Goal: Task Accomplishment & Management: Use online tool/utility

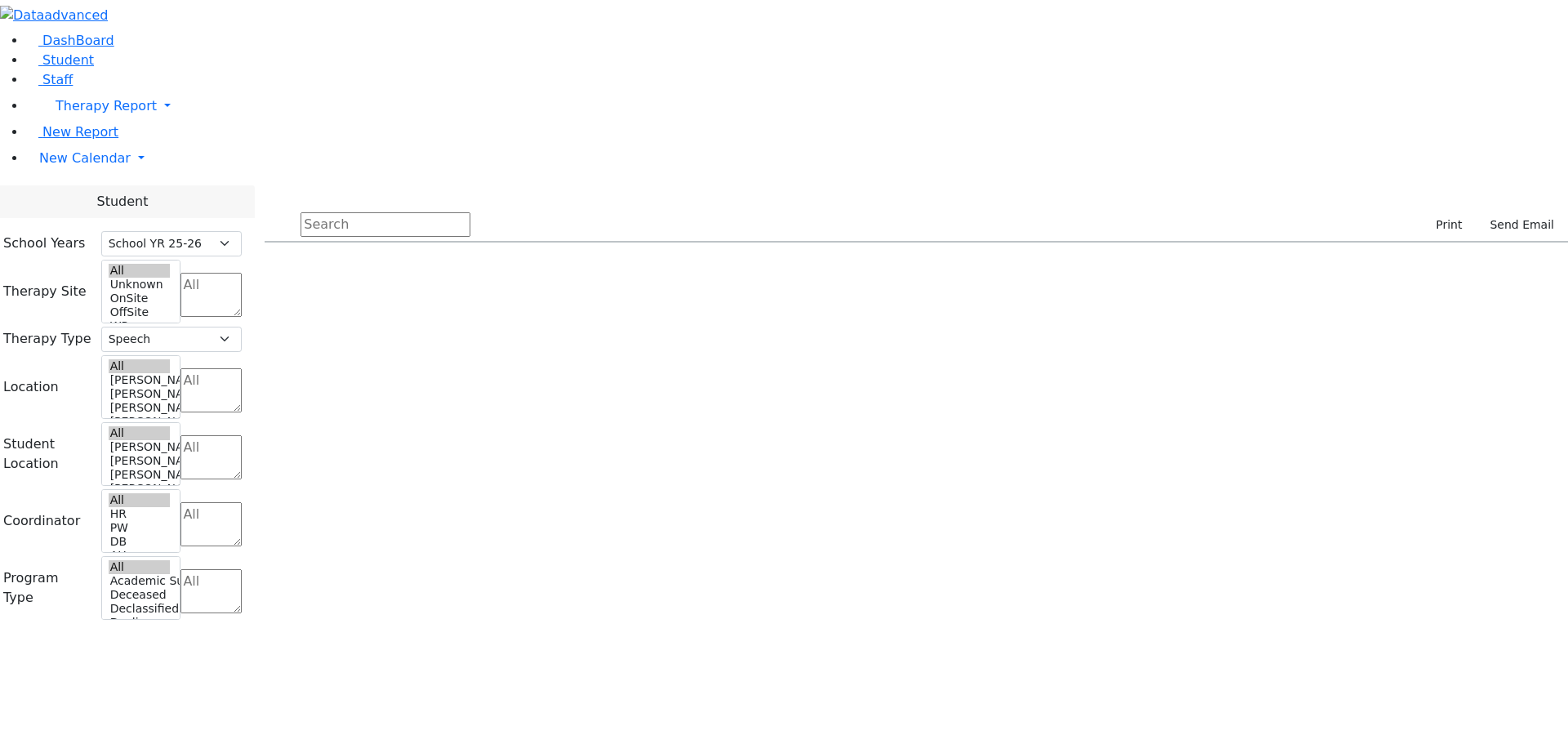
select select "212"
select select "3"
click at [69, 114] on span "New Calendar" at bounding box center [105, 105] width 101 height 16
click at [79, 198] on span "Calendar" at bounding box center [64, 191] width 59 height 16
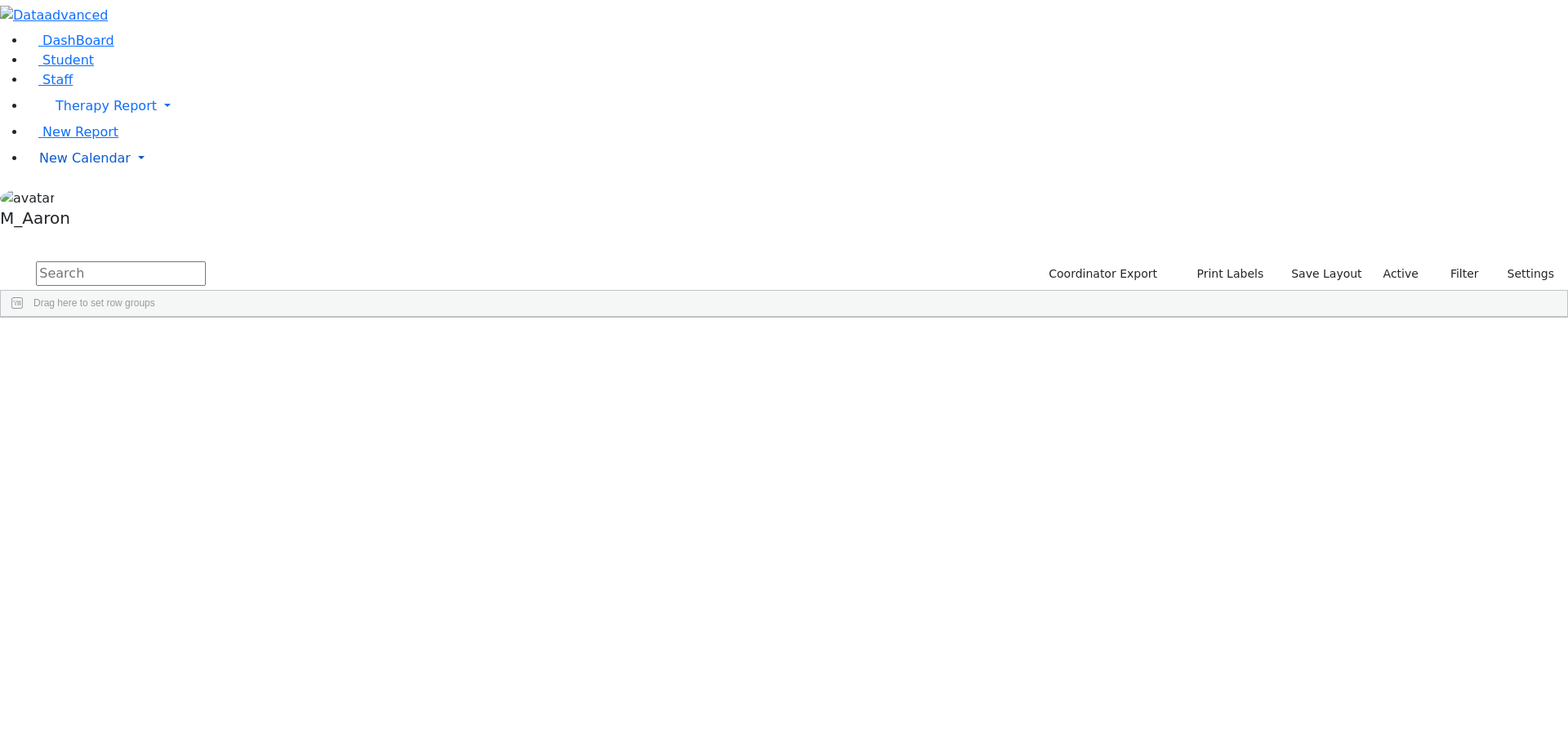
click at [91, 114] on span "New Calendar" at bounding box center [105, 105] width 101 height 16
click at [87, 198] on span "Calendar" at bounding box center [64, 191] width 59 height 16
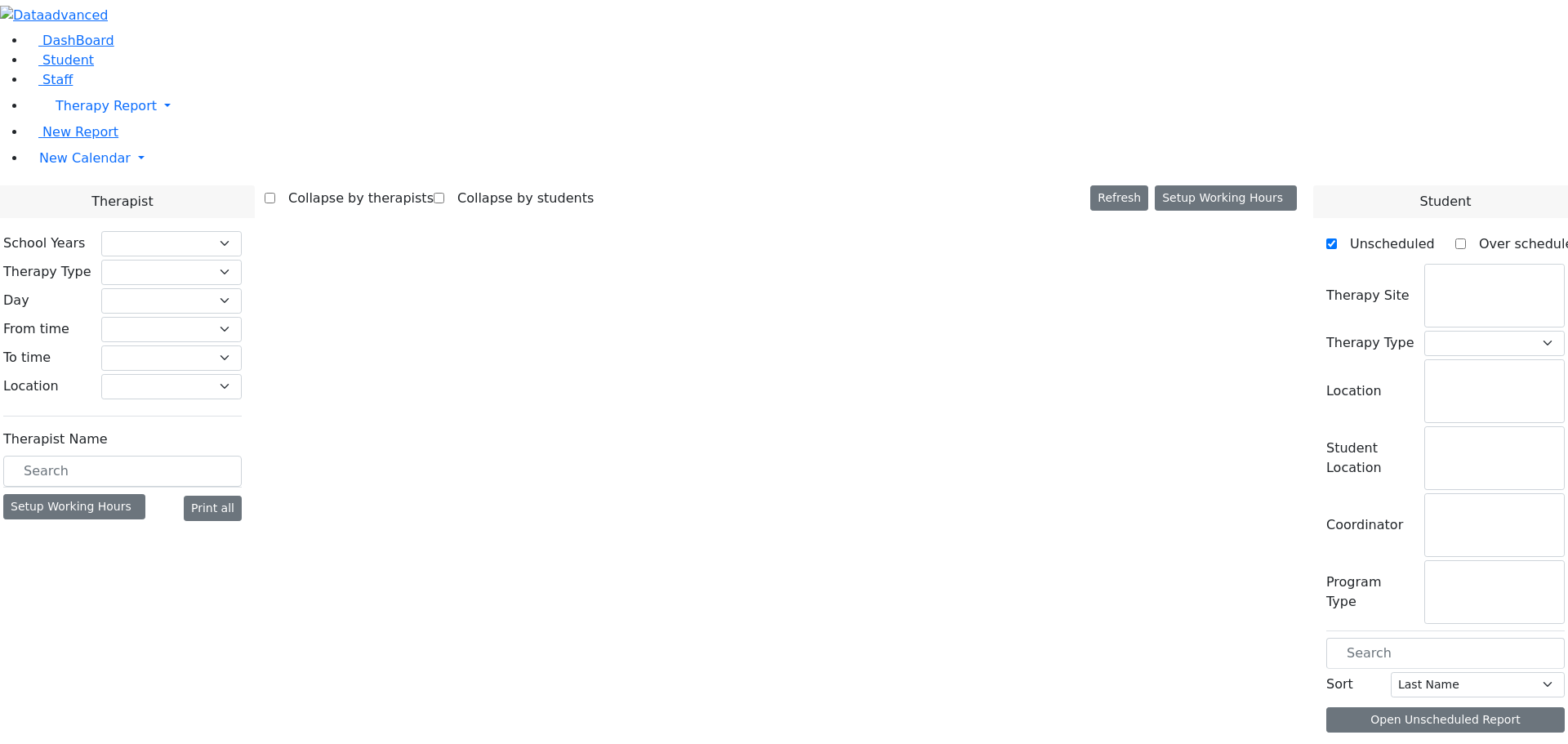
select select "212"
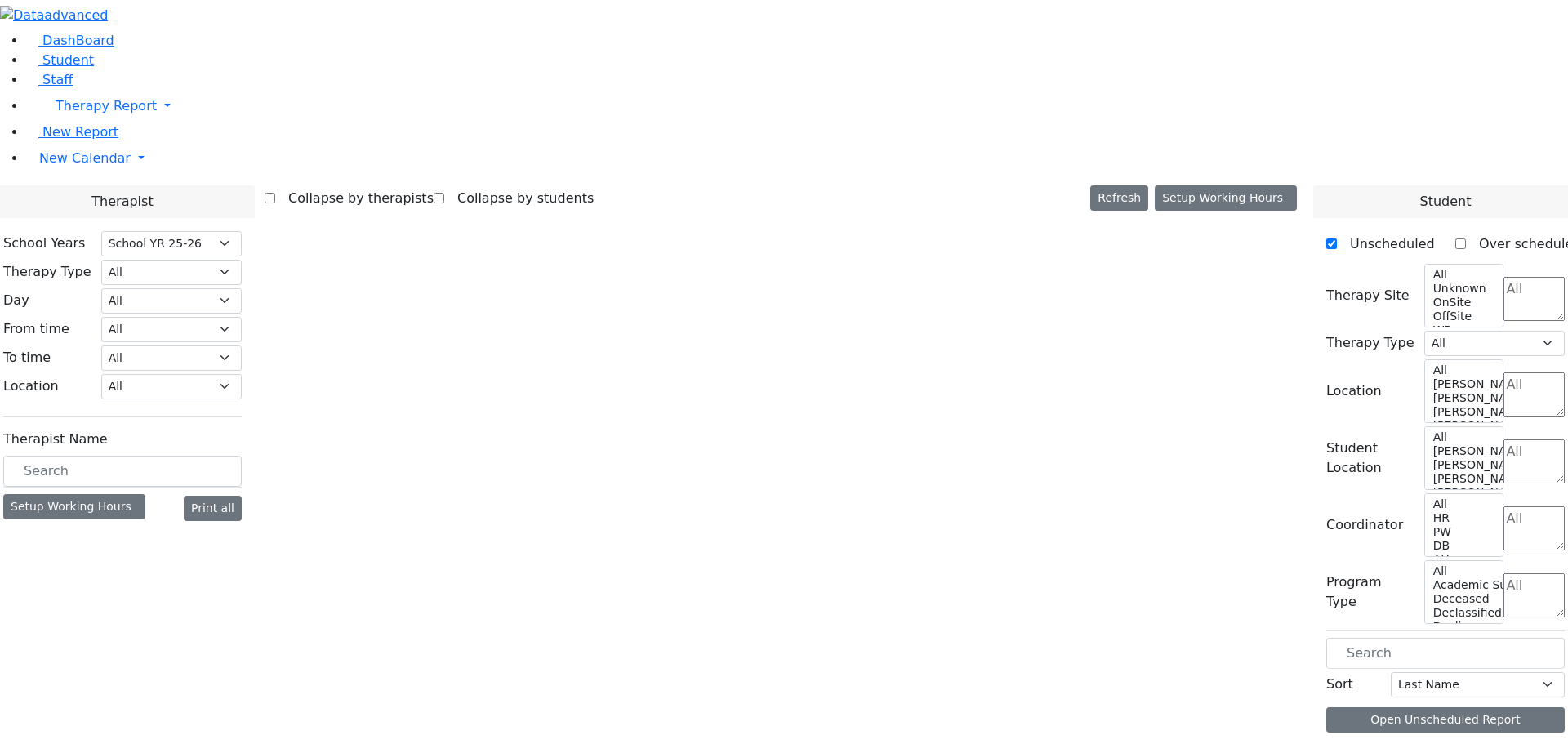
select select "3"
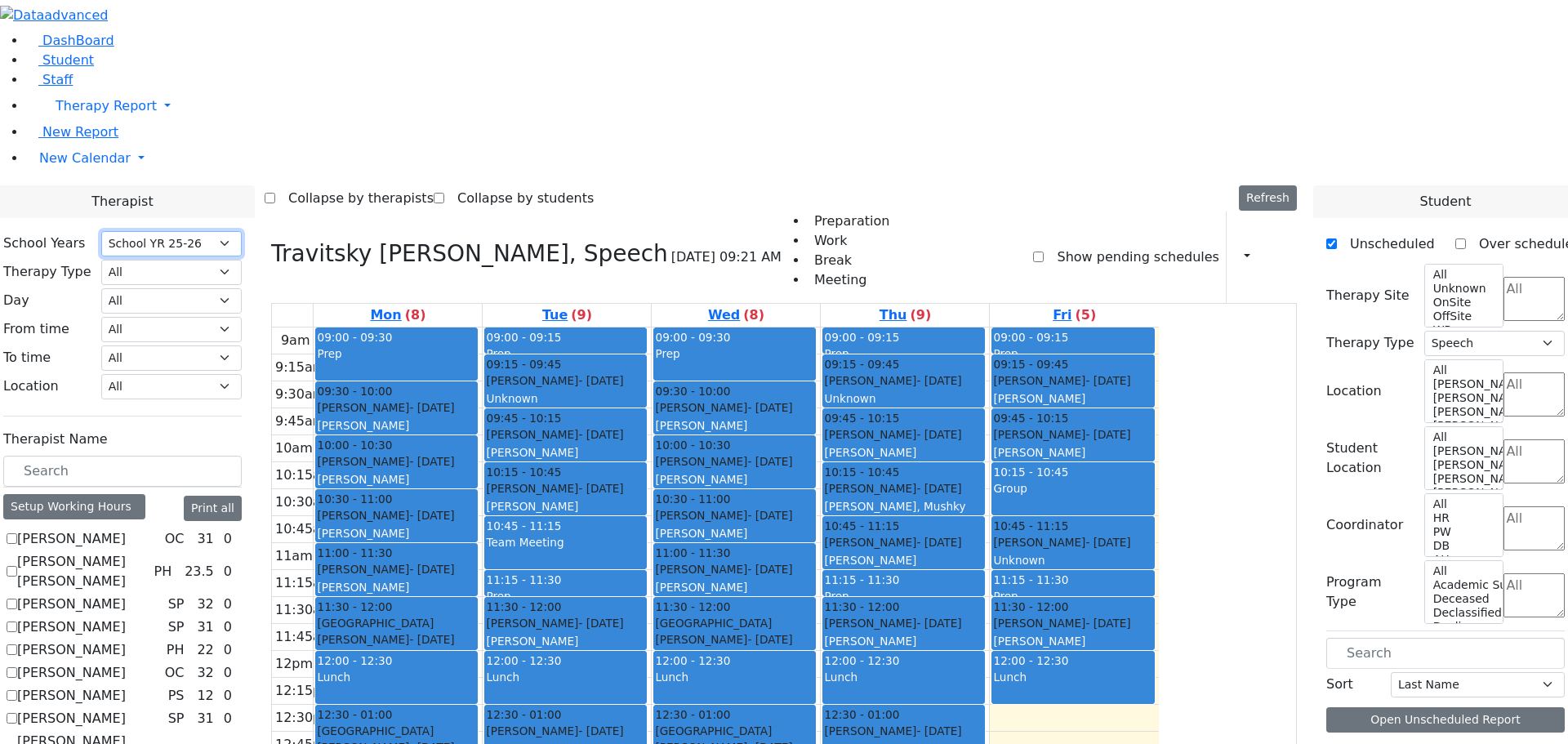
click at [242, 231] on select "Select School YR Summer YR 25 School YR 25-26 Summer YR 25 School YR 24-25 Summ…" at bounding box center [171, 243] width 140 height 25
select select "213"
click at [242, 231] on select "Select School YR Summer YR 25 School YR 25-26 Summer YR 25 School YR 24-25 Summ…" at bounding box center [171, 243] width 140 height 25
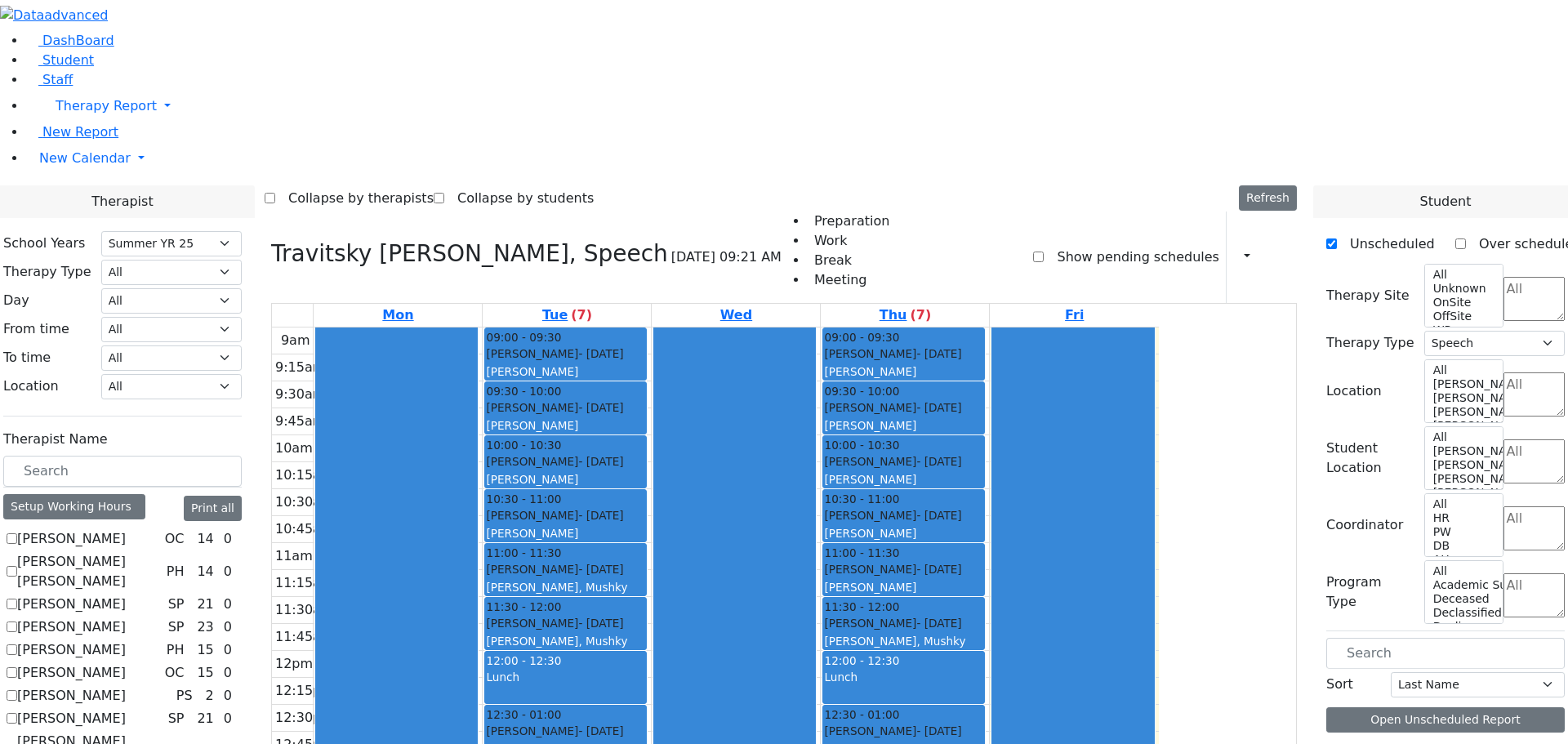
click at [271, 240] on icon at bounding box center [271, 253] width 0 height 27
select select
checkbox input "false"
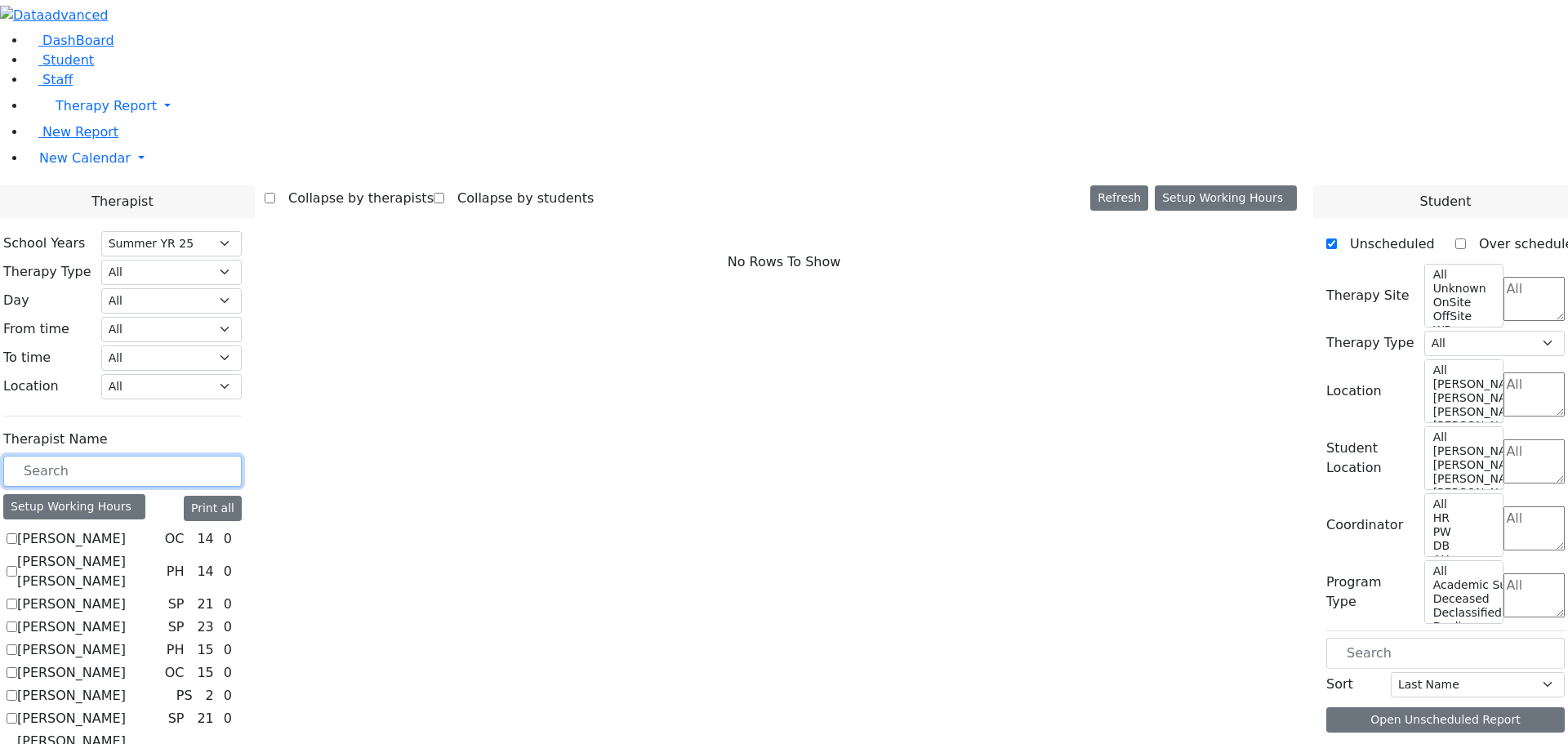
click at [242, 456] on input "text" at bounding box center [122, 471] width 238 height 31
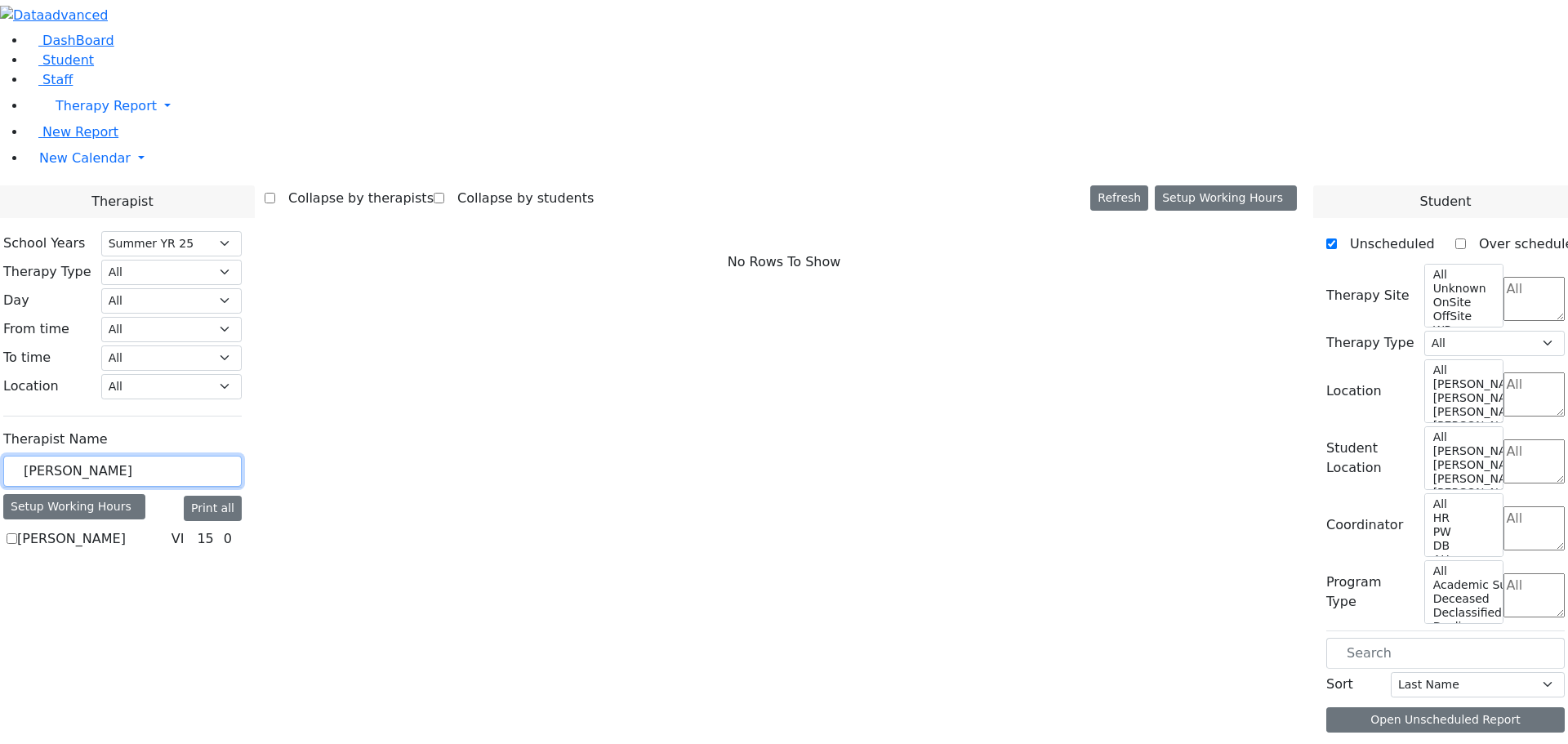
type input "cheesman"
click at [125, 529] on label "Cheesman Jaclyn" at bounding box center [72, 538] width 109 height 19
click at [18, 533] on input "Cheesman Jaclyn" at bounding box center [12, 538] width 11 height 11
checkbox input "true"
select select "4"
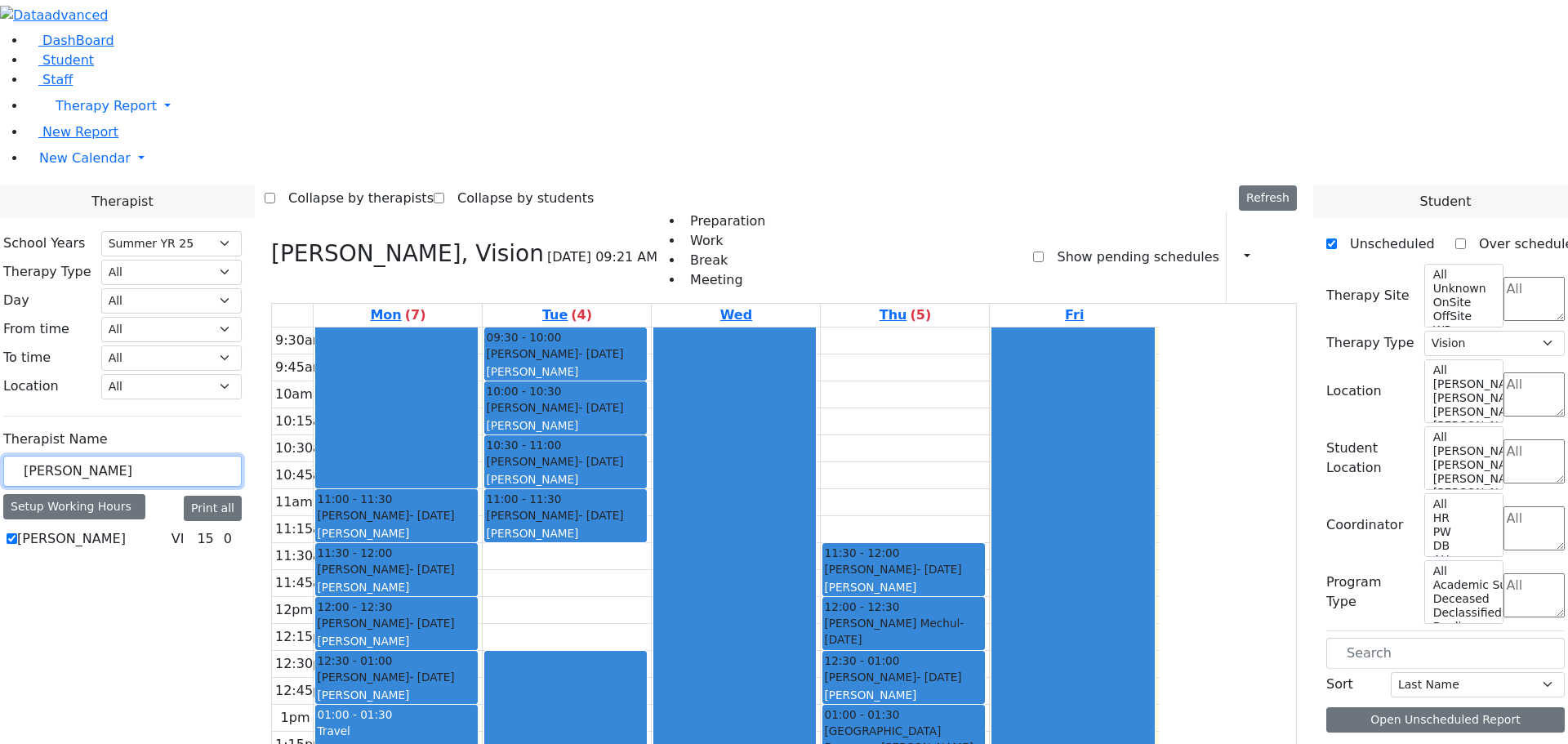
drag, startPoint x: 319, startPoint y: 284, endPoint x: 144, endPoint y: 277, distance: 175.1
click at [144, 277] on div "DashBoard Student Staff Therapy Report Student Old Calendar Report" at bounding box center [784, 516] width 1568 height 1032
type input "mayer"
click at [160, 529] on label "Mayer (Footprints) Shloimy" at bounding box center [89, 558] width 143 height 59
click at [18, 553] on input "Mayer (Footprints) Shloimy" at bounding box center [12, 558] width 11 height 11
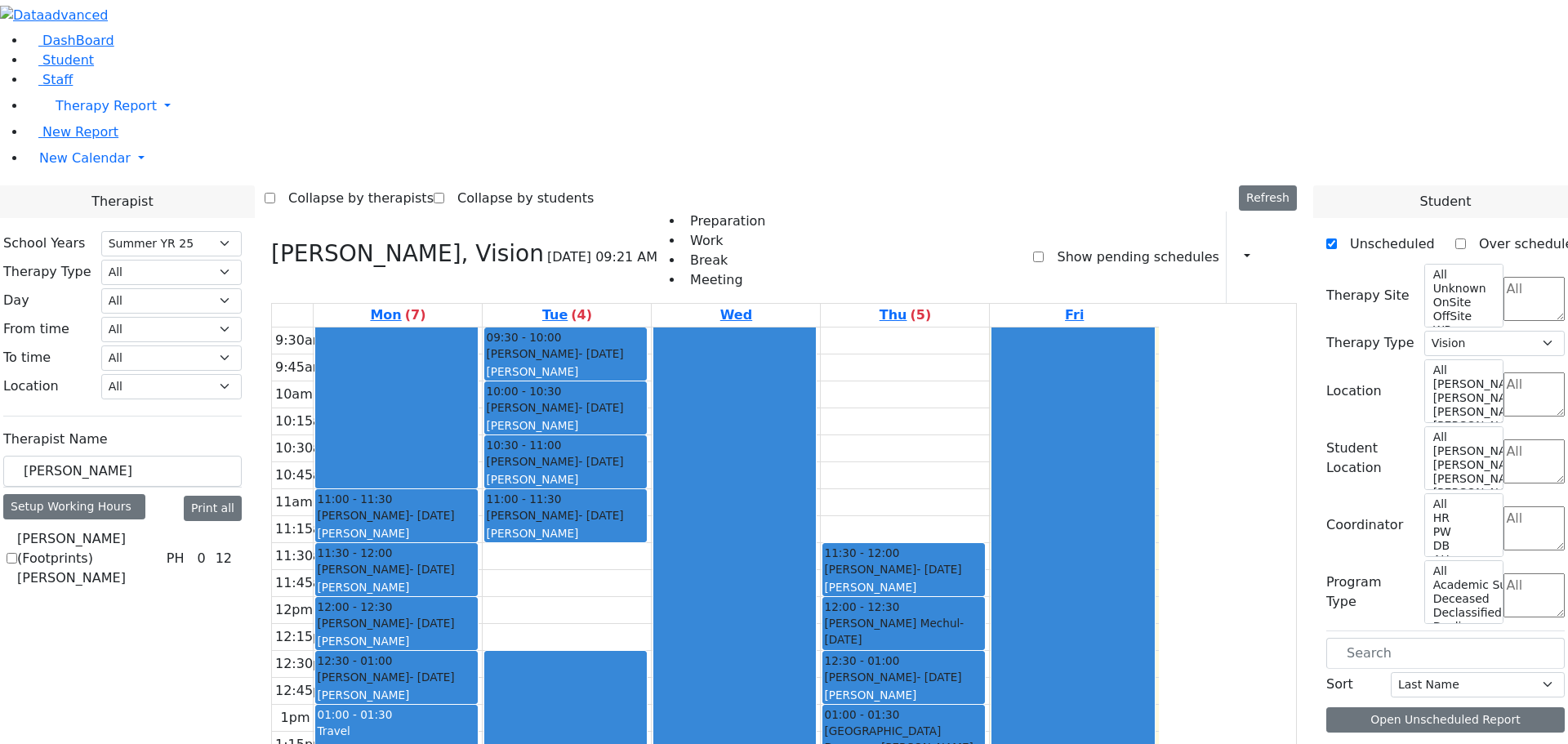
checkbox input "true"
select select "2"
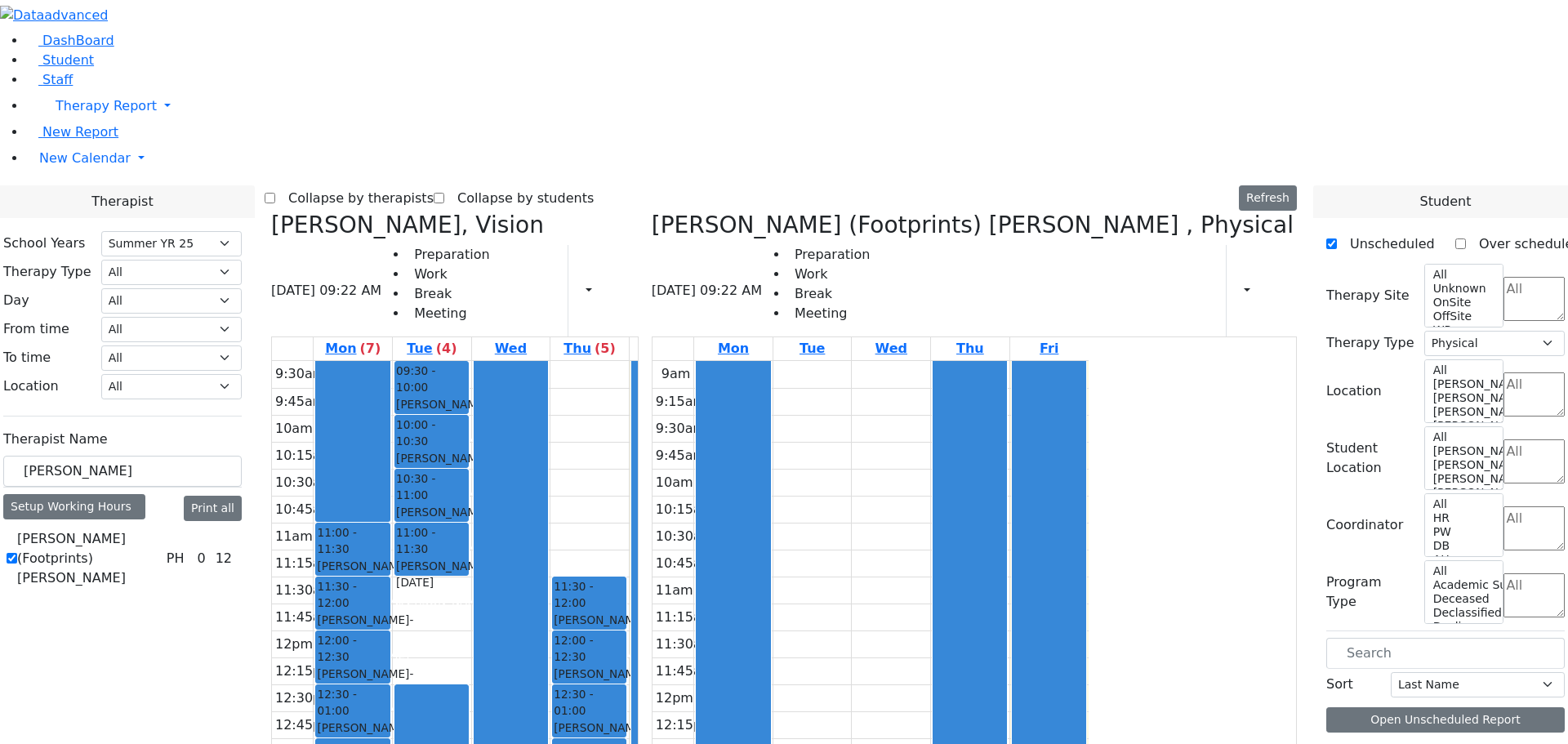
click at [652, 211] on icon at bounding box center [652, 225] width 0 height 27
select select
checkbox input "false"
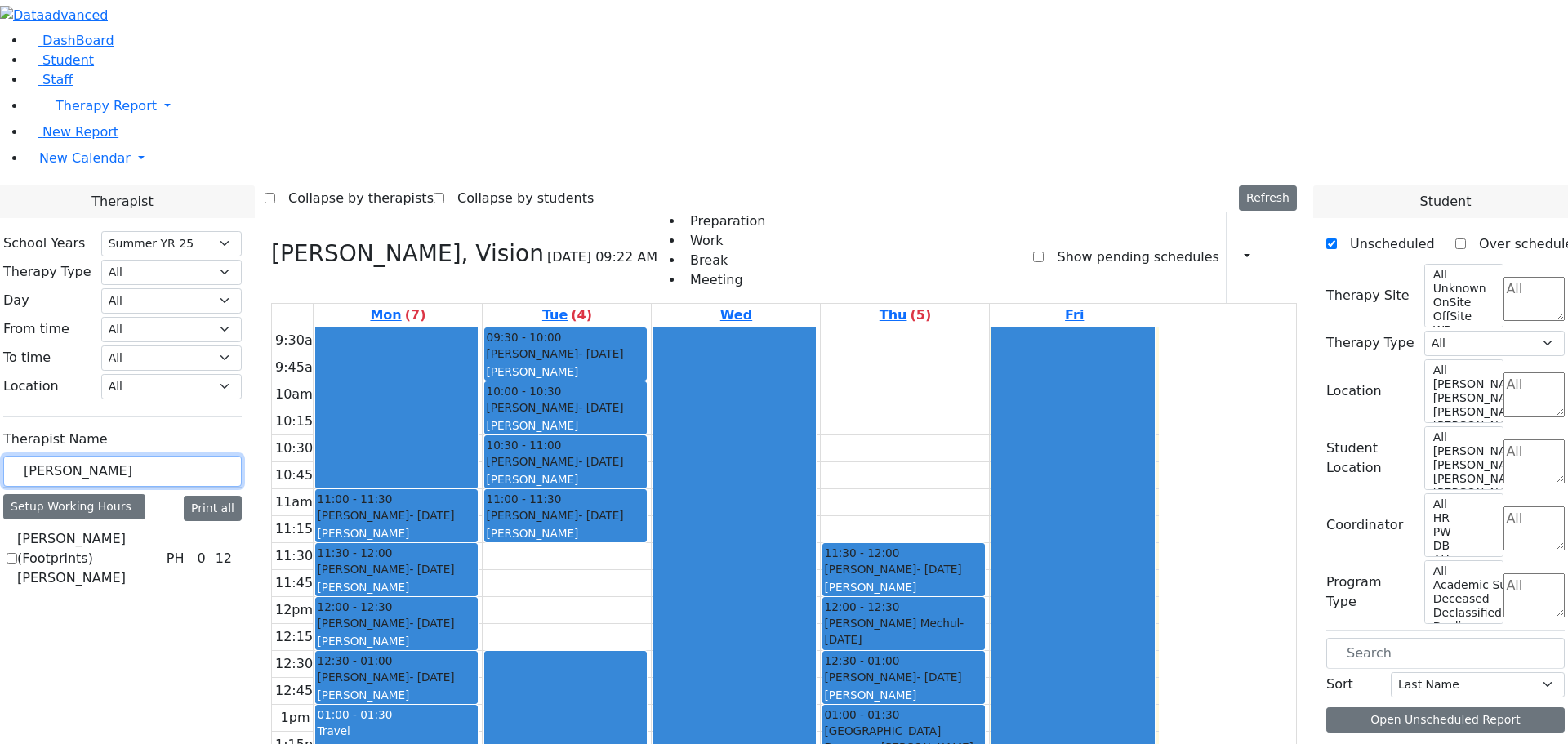
drag, startPoint x: 272, startPoint y: 285, endPoint x: 145, endPoint y: 275, distance: 127.4
click at [145, 275] on div "DashBoard Student Staff Therapy Report Student Old Calendar Report" at bounding box center [784, 516] width 1568 height 1032
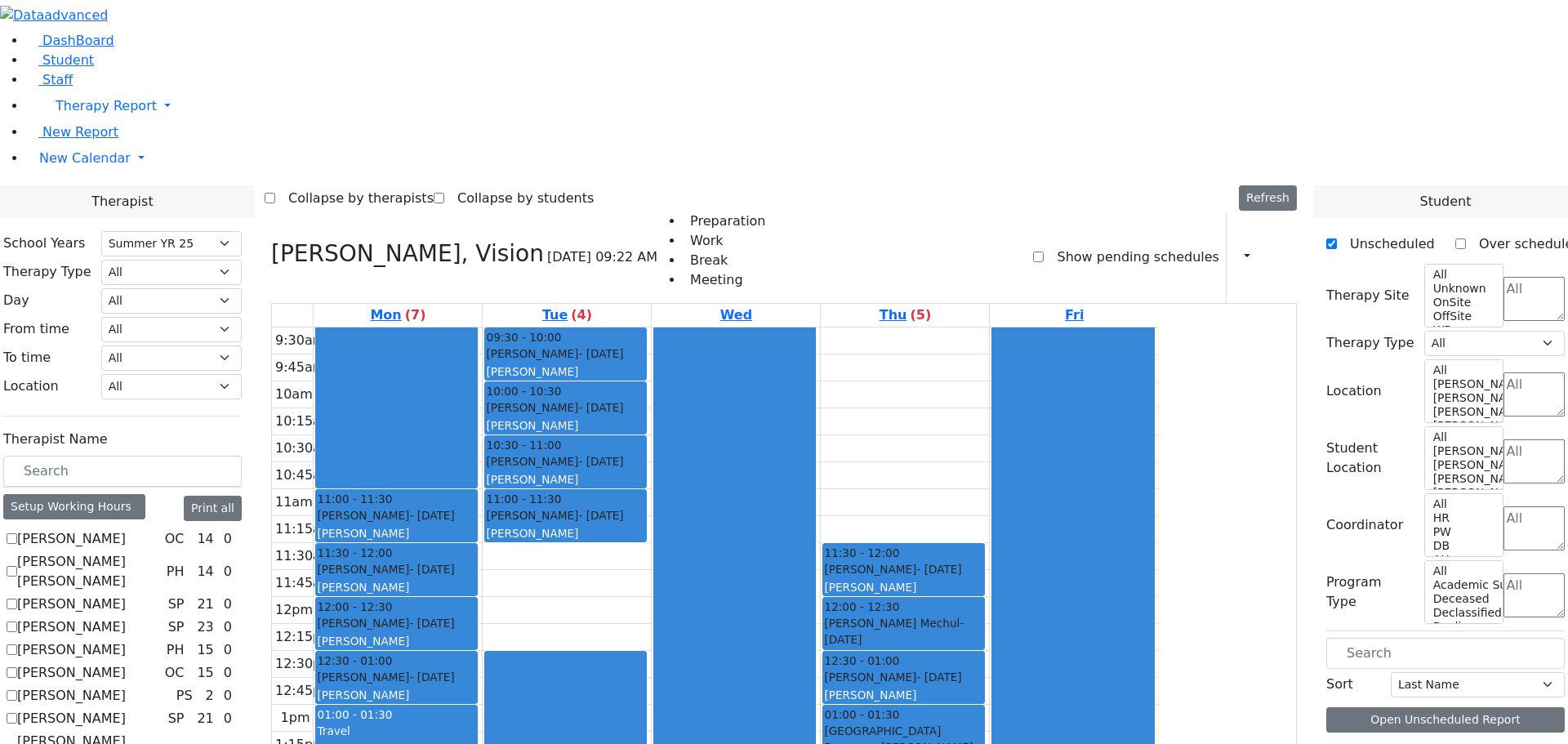
click at [271, 240] on icon at bounding box center [271, 253] width 0 height 27
checkbox input "false"
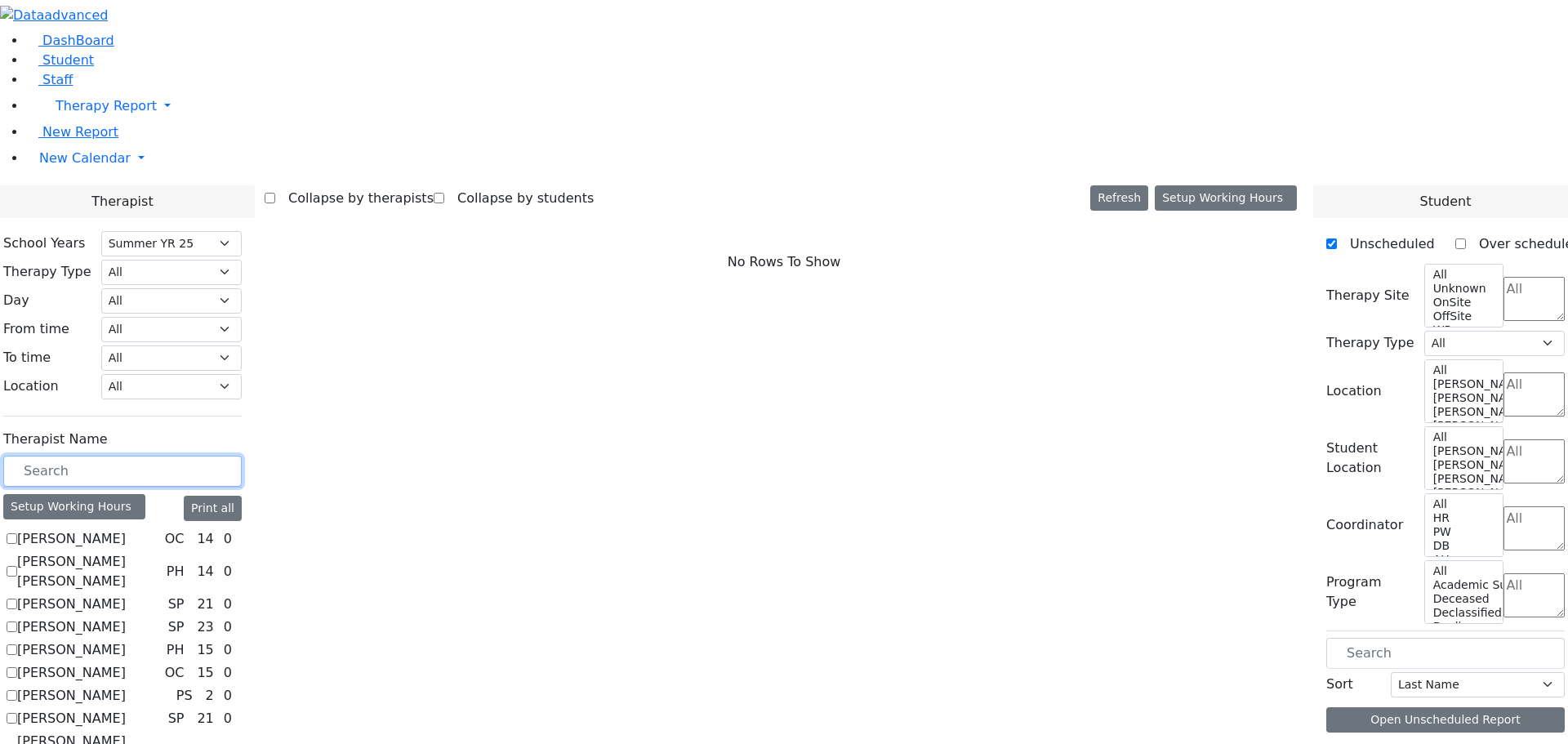
click at [242, 456] on input "text" at bounding box center [122, 471] width 238 height 31
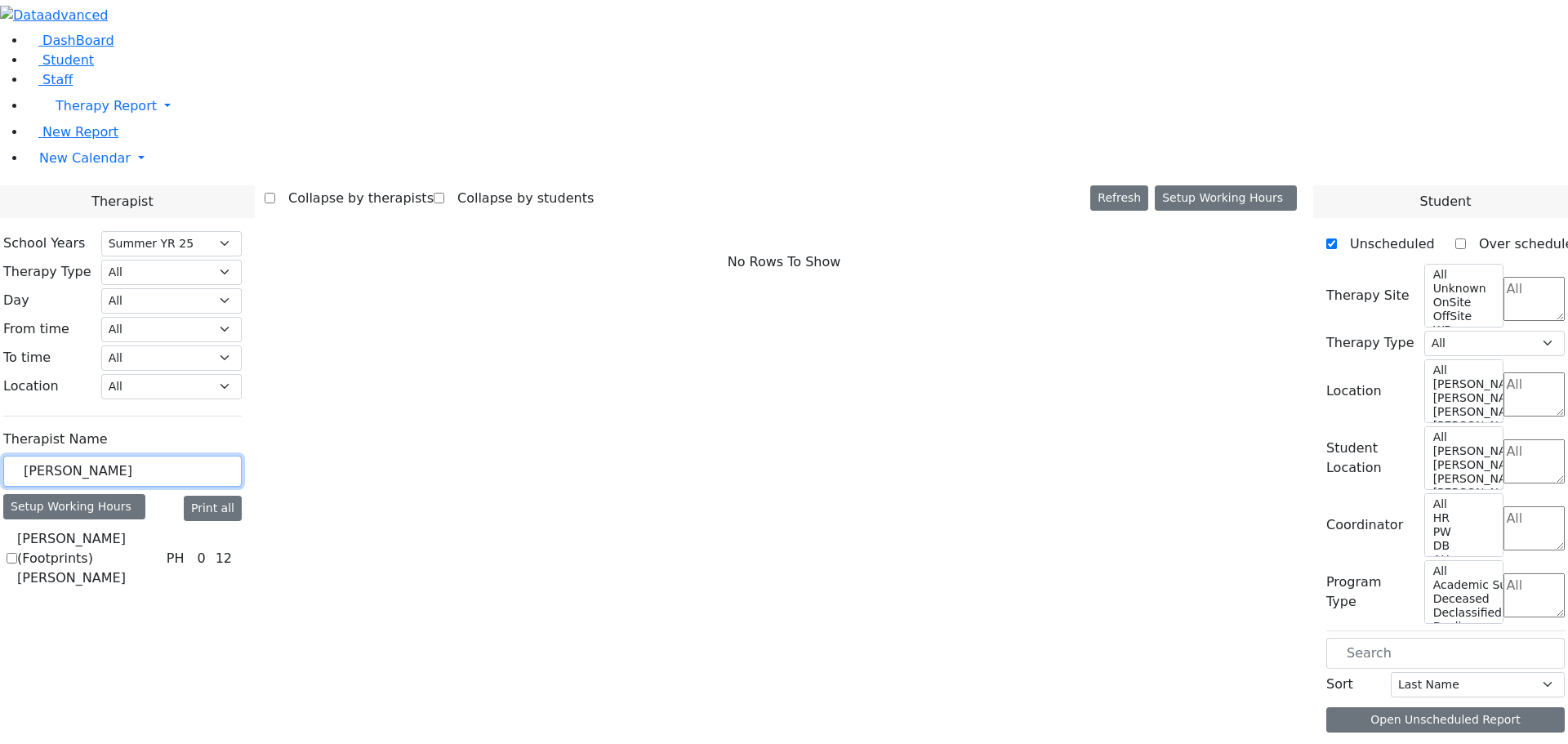
type input "mayer"
click at [160, 529] on label "Mayer (Footprints) Shloimy" at bounding box center [89, 558] width 143 height 59
click at [18, 553] on input "Mayer (Footprints) Shloimy" at bounding box center [12, 558] width 11 height 11
checkbox input "true"
select select "2"
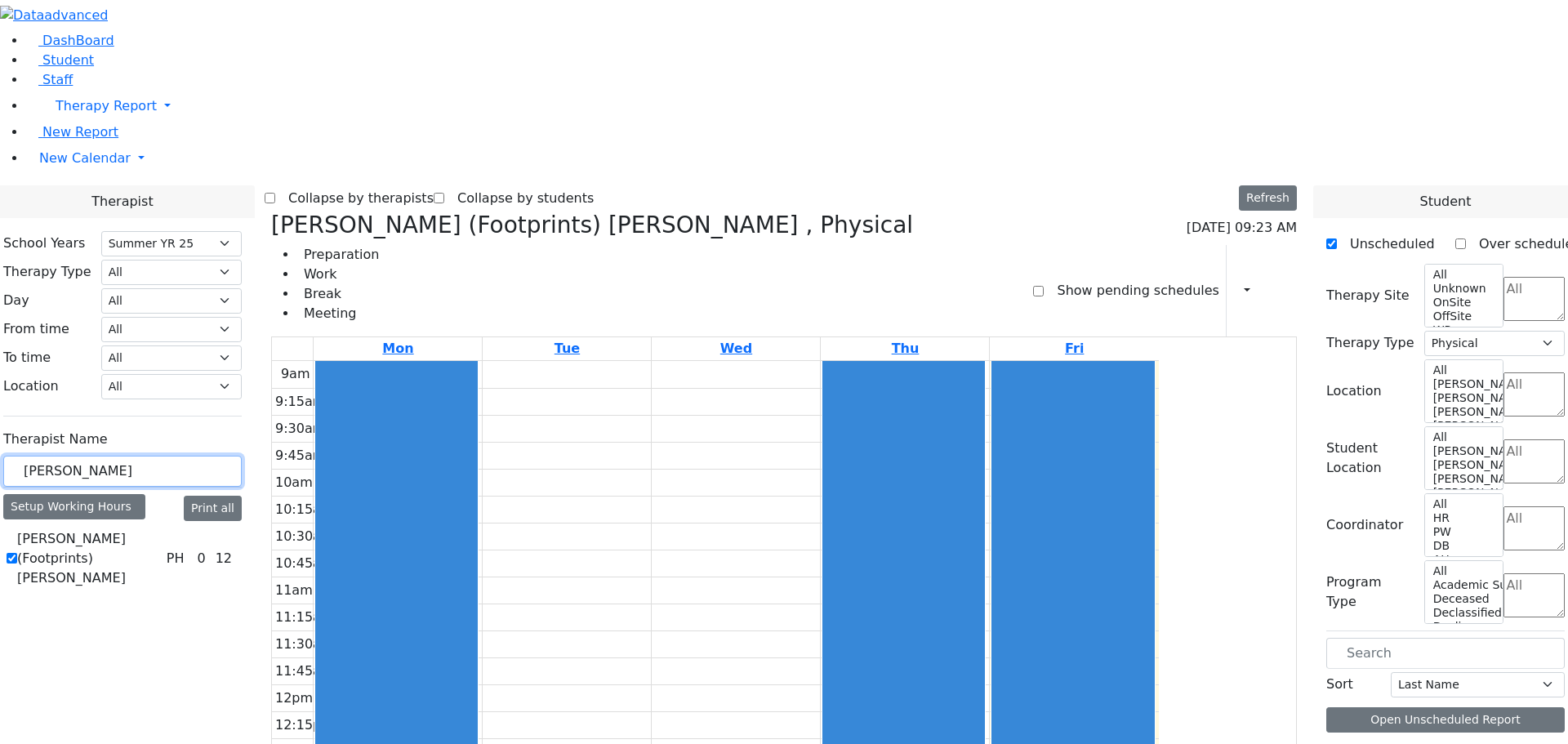
drag, startPoint x: 272, startPoint y: 288, endPoint x: 189, endPoint y: 287, distance: 83.0
click at [189, 287] on div "School Years Select School YR Summer YR 25 School YR 25-26 Summer YR 25 School …" at bounding box center [122, 411] width 265 height 386
click at [242, 231] on select "Select School YR Summer YR 25 School YR 25-26 Summer YR 25 School YR 24-25 Summ…" at bounding box center [171, 243] width 140 height 25
click at [255, 218] on div "School Years Select School YR Summer YR 25 School YR 25-26 Summer YR 25 School …" at bounding box center [122, 411] width 265 height 386
drag, startPoint x: 262, startPoint y: 285, endPoint x: 191, endPoint y: 278, distance: 71.3
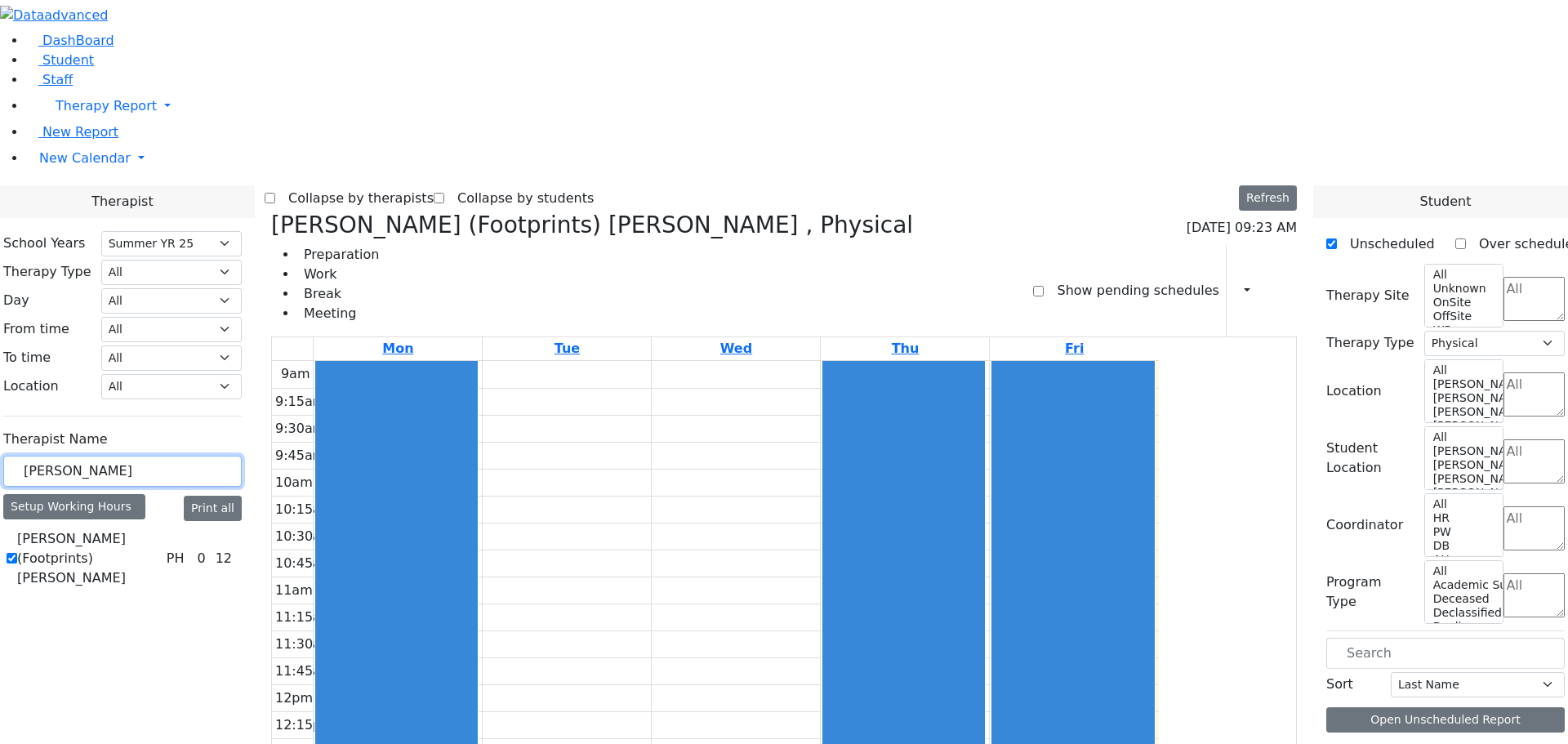
click at [191, 278] on div "School Years Select School YR Summer YR 25 School YR 25-26 Summer YR 25 School …" at bounding box center [122, 411] width 265 height 386
type input "mayer"
click at [1051, 278] on label "Show pending schedules" at bounding box center [1131, 290] width 175 height 26
click at [1044, 286] on input "Show pending schedules" at bounding box center [1038, 291] width 11 height 11
checkbox input "true"
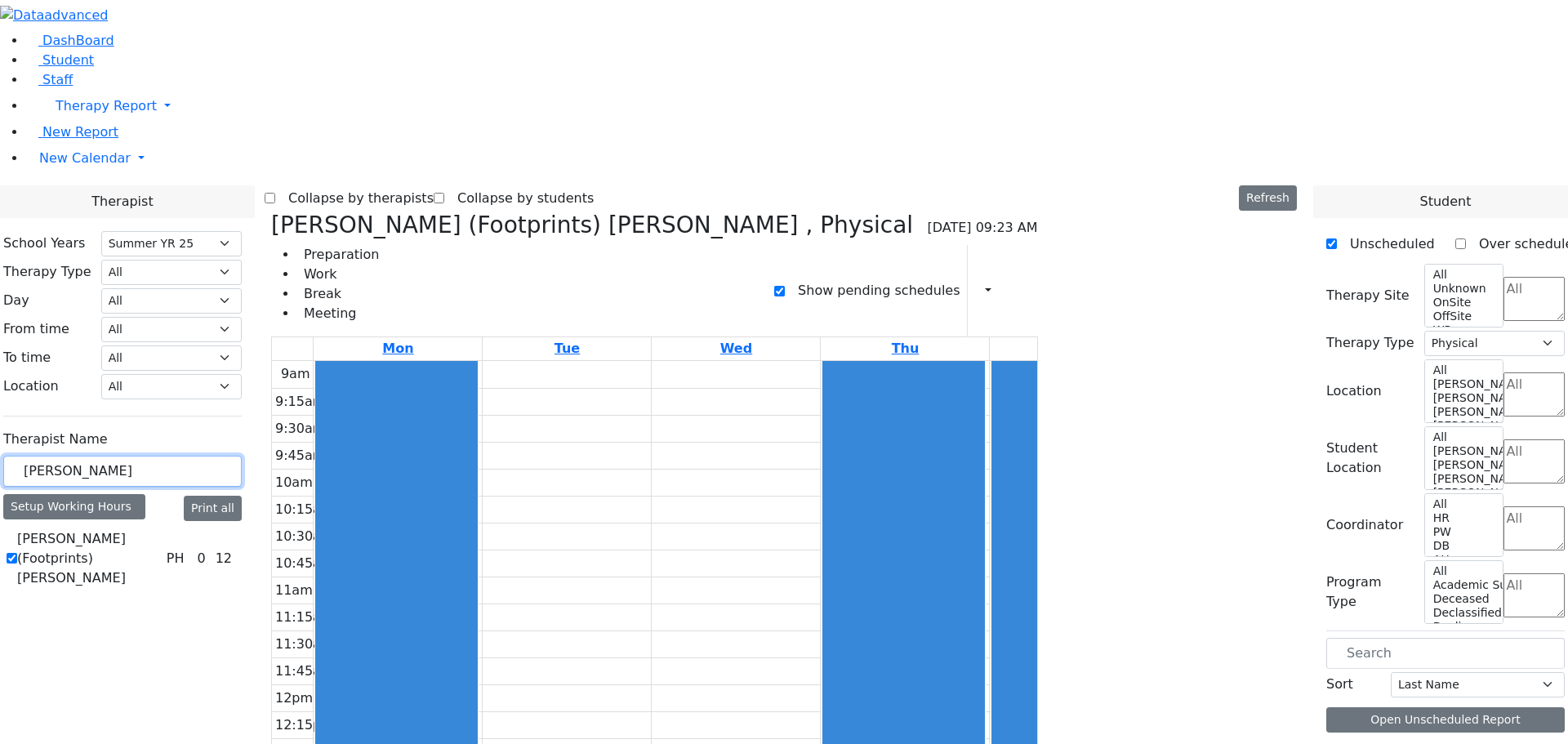
drag, startPoint x: 267, startPoint y: 286, endPoint x: 196, endPoint y: 286, distance: 71.0
click at [196, 286] on div "School Years Select School YR Summer YR 25 School YR 25-26 Summer YR 25 School …" at bounding box center [122, 411] width 265 height 386
type input "moses"
drag, startPoint x: 281, startPoint y: 286, endPoint x: 186, endPoint y: 291, distance: 95.1
click at [186, 291] on div "School Years Select School YR Summer YR 25 School YR 25-26 Summer YR 25 School …" at bounding box center [122, 380] width 265 height 324
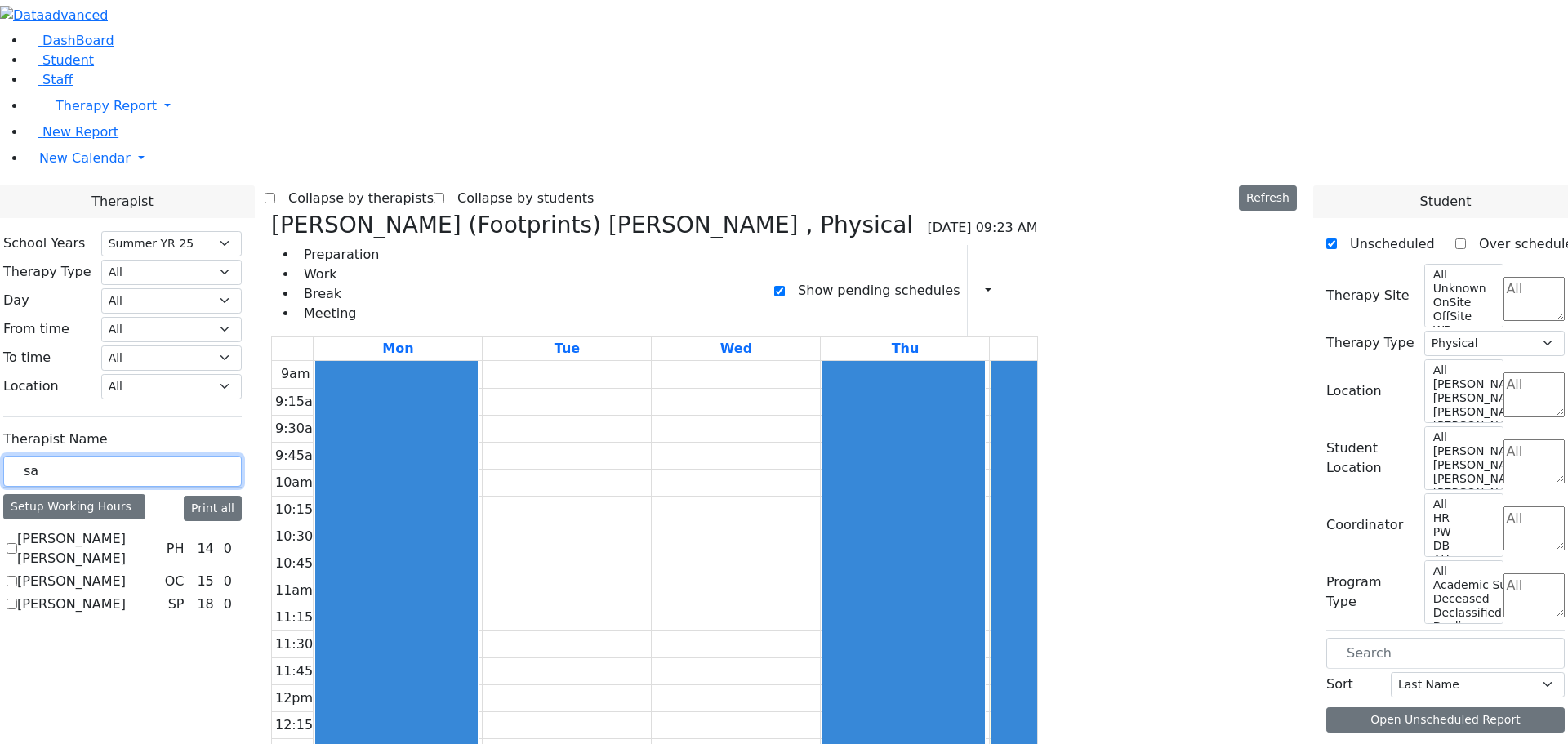
type input "s"
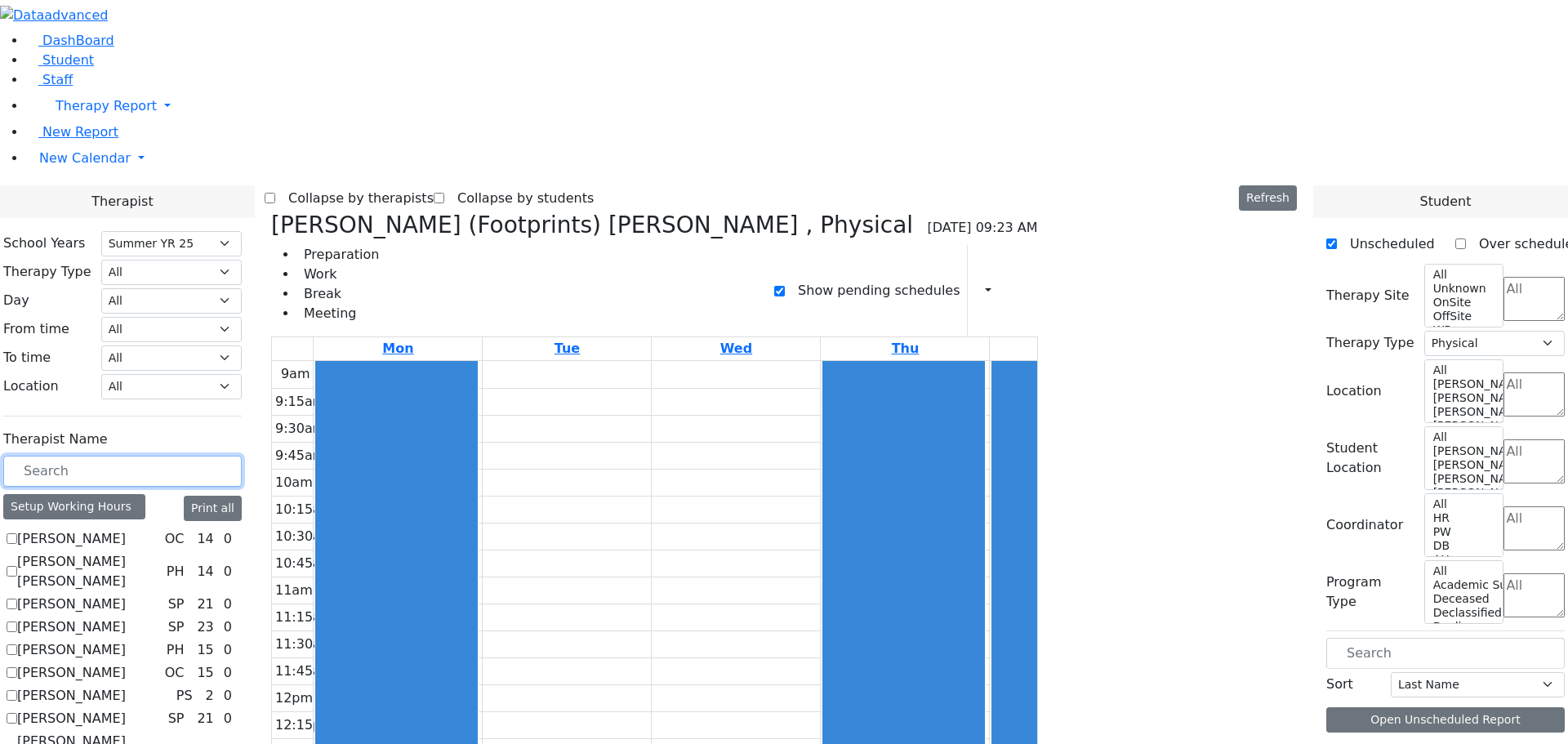
click at [242, 456] on input "text" at bounding box center [122, 471] width 238 height 31
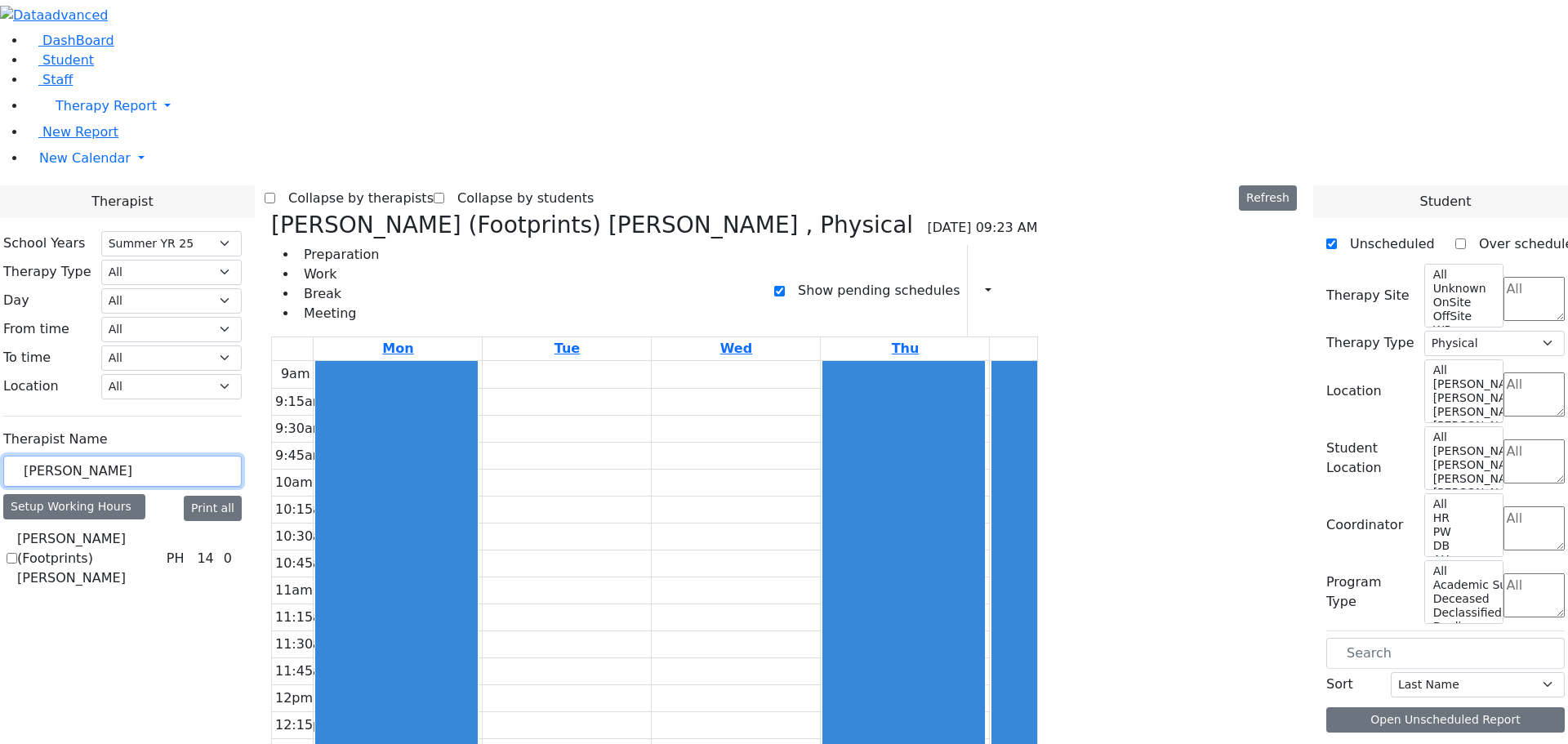
type input "krausz"
click at [160, 529] on label "Krausz (Footprints) Laila" at bounding box center [89, 558] width 143 height 59
click at [18, 553] on input "Krausz (Footprints) Laila" at bounding box center [12, 558] width 11 height 11
checkbox input "true"
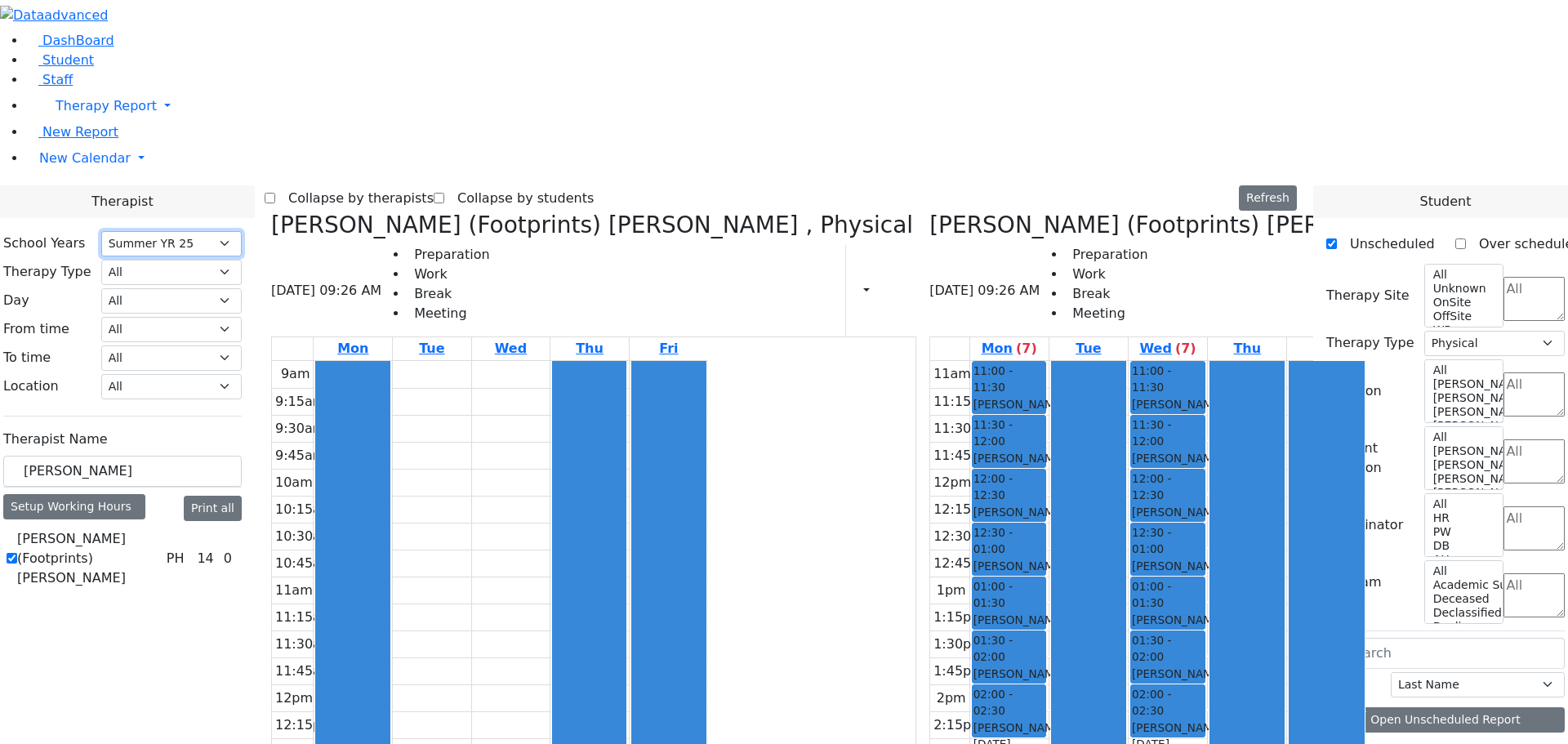
click at [242, 231] on select "Select School YR Summer YR 25 School YR 25-26 Summer YR 25 School YR 24-25 Summ…" at bounding box center [171, 243] width 140 height 25
select select "212"
click at [242, 231] on select "Select School YR Summer YR 25 School YR 25-26 Summer YR 25 School YR 24-25 Summ…" at bounding box center [171, 243] width 140 height 25
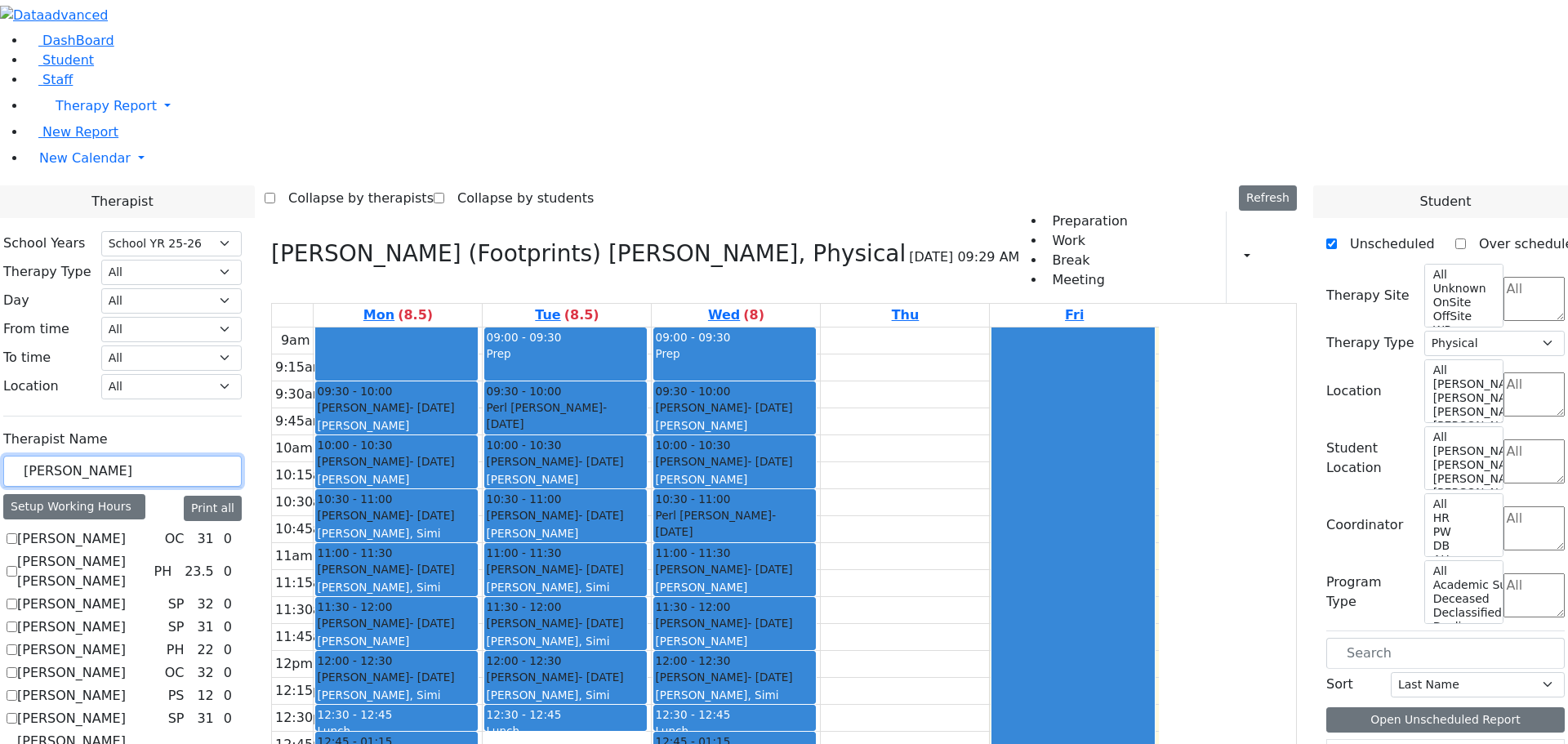
drag, startPoint x: 265, startPoint y: 289, endPoint x: 151, endPoint y: 287, distance: 114.0
click at [242, 456] on input "text" at bounding box center [122, 471] width 238 height 31
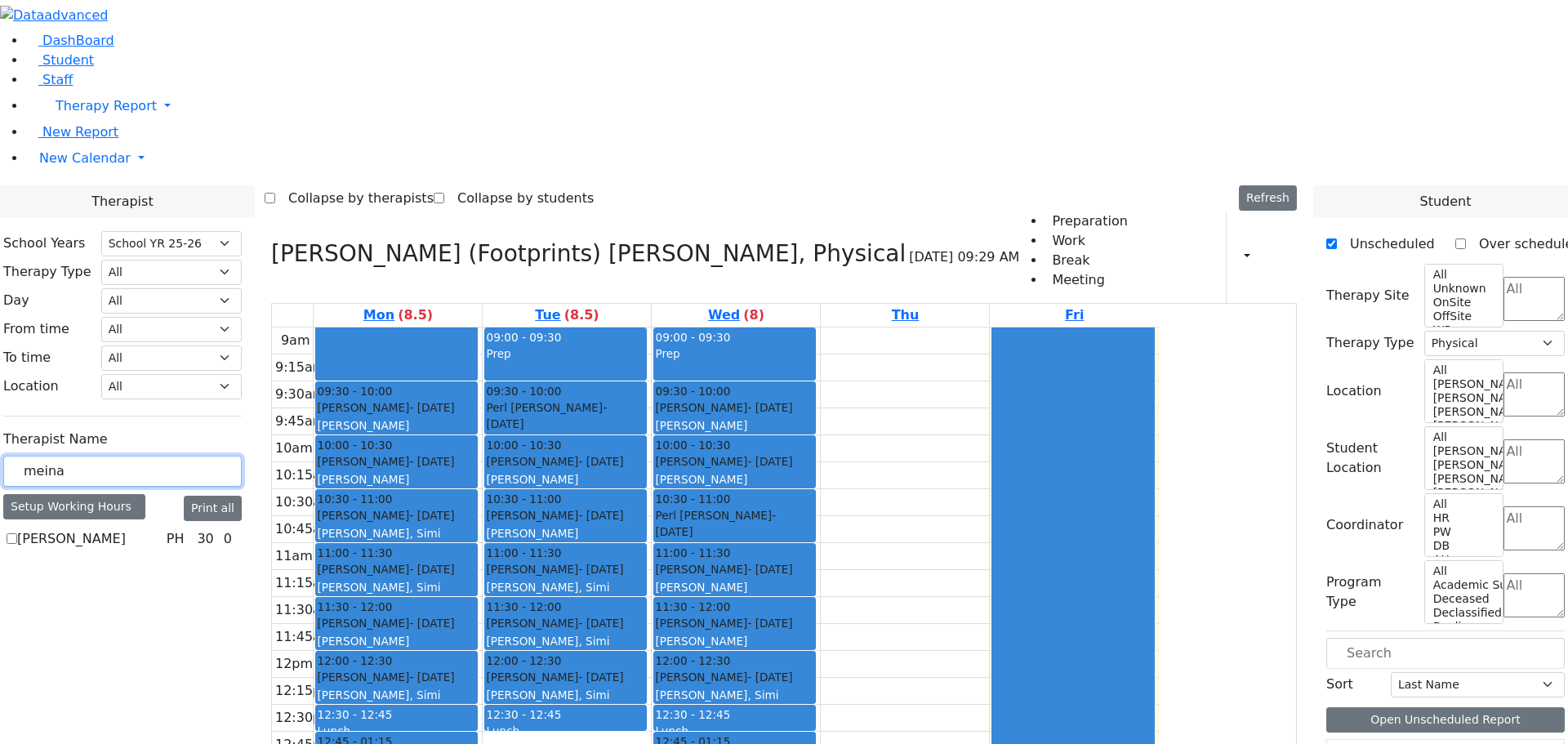
type input "meina"
click at [125, 529] on label "Zhu-Chhimi Meina" at bounding box center [72, 538] width 109 height 19
click at [18, 533] on input "Zhu-Chhimi Meina" at bounding box center [12, 538] width 11 height 11
checkbox input "true"
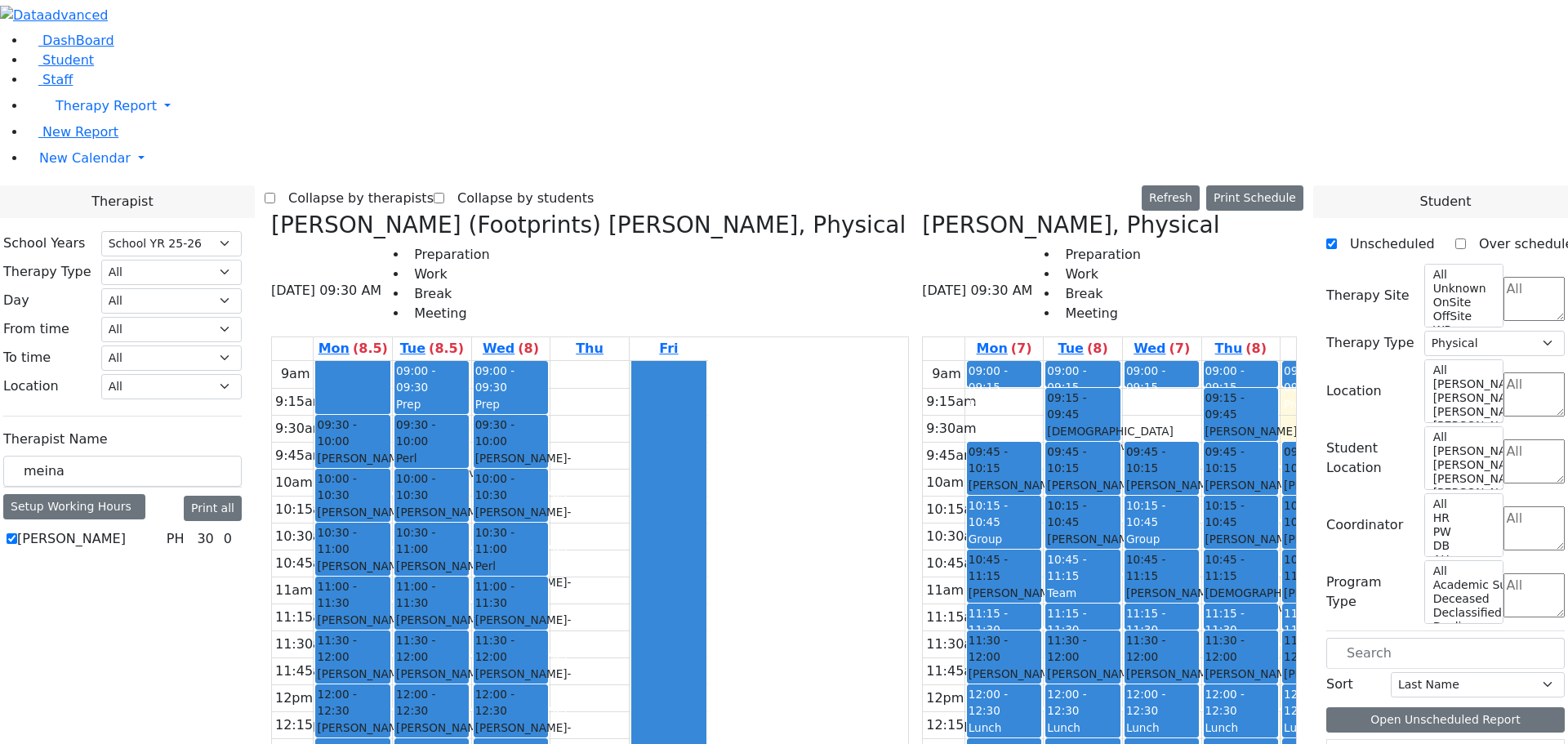
click at [271, 211] on icon at bounding box center [271, 225] width 0 height 27
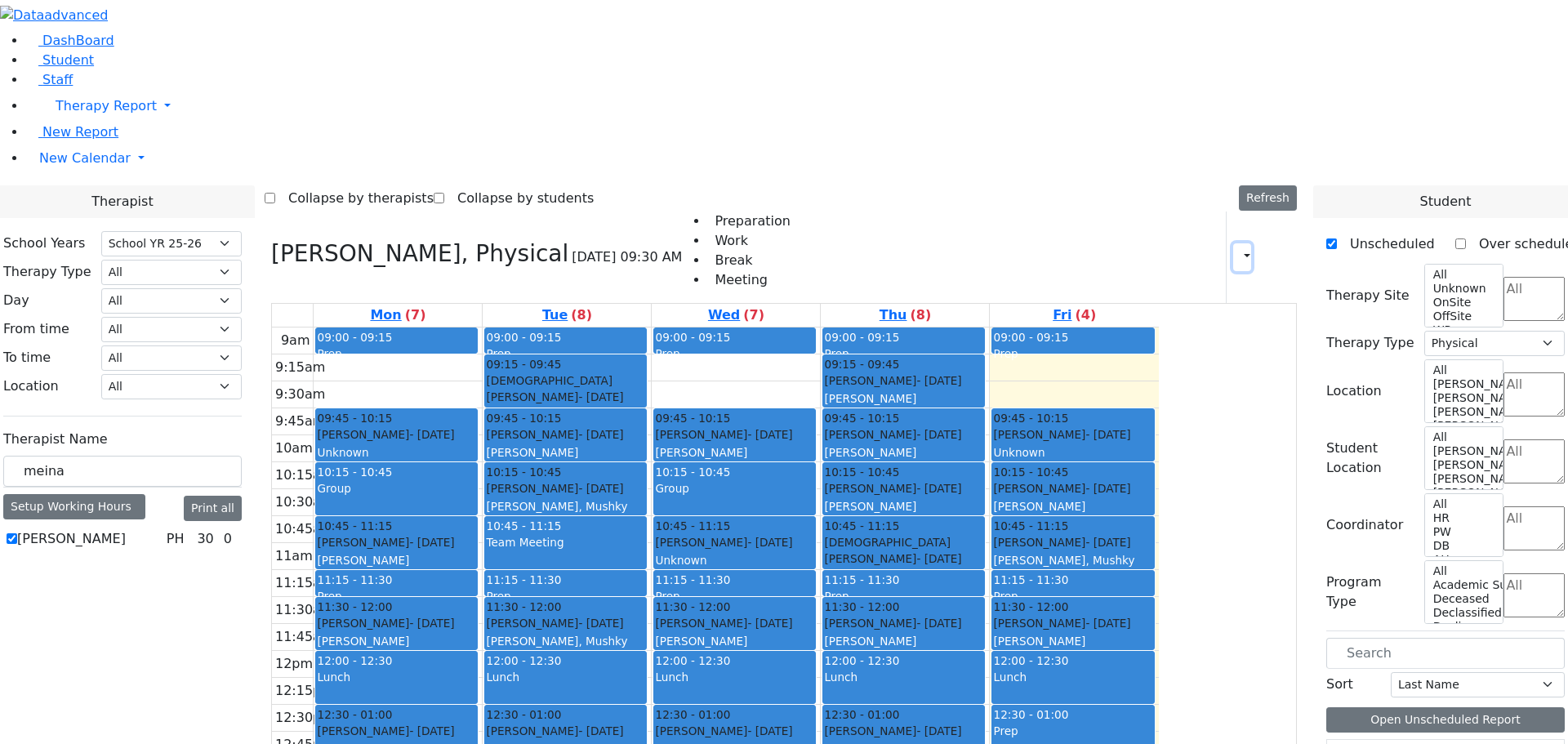
click at [1237, 249] on icon "button" at bounding box center [1237, 257] width 0 height 16
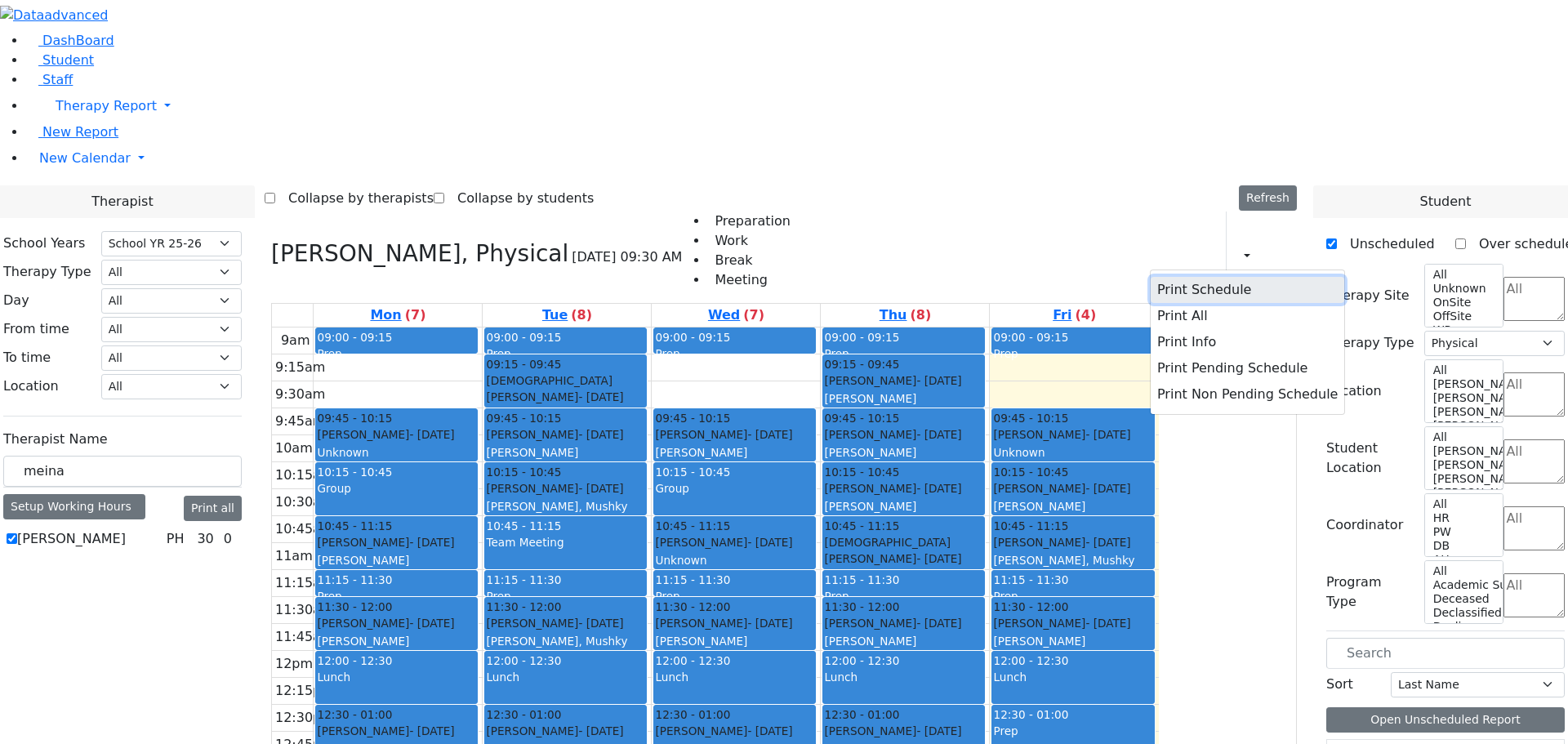
click at [1189, 277] on button "Print Schedule" at bounding box center [1248, 289] width 194 height 26
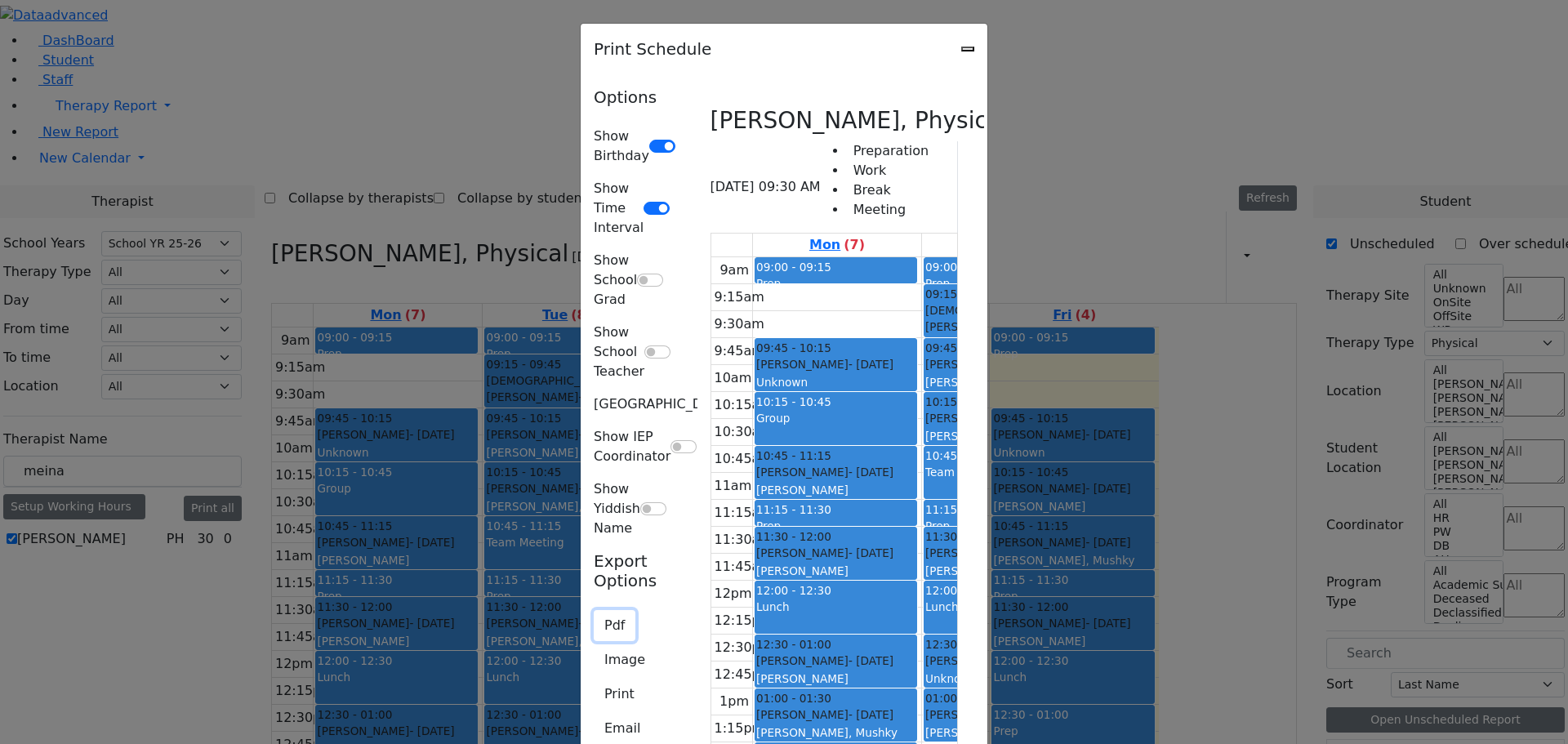
click at [593, 610] on button "Pdf" at bounding box center [614, 625] width 42 height 31
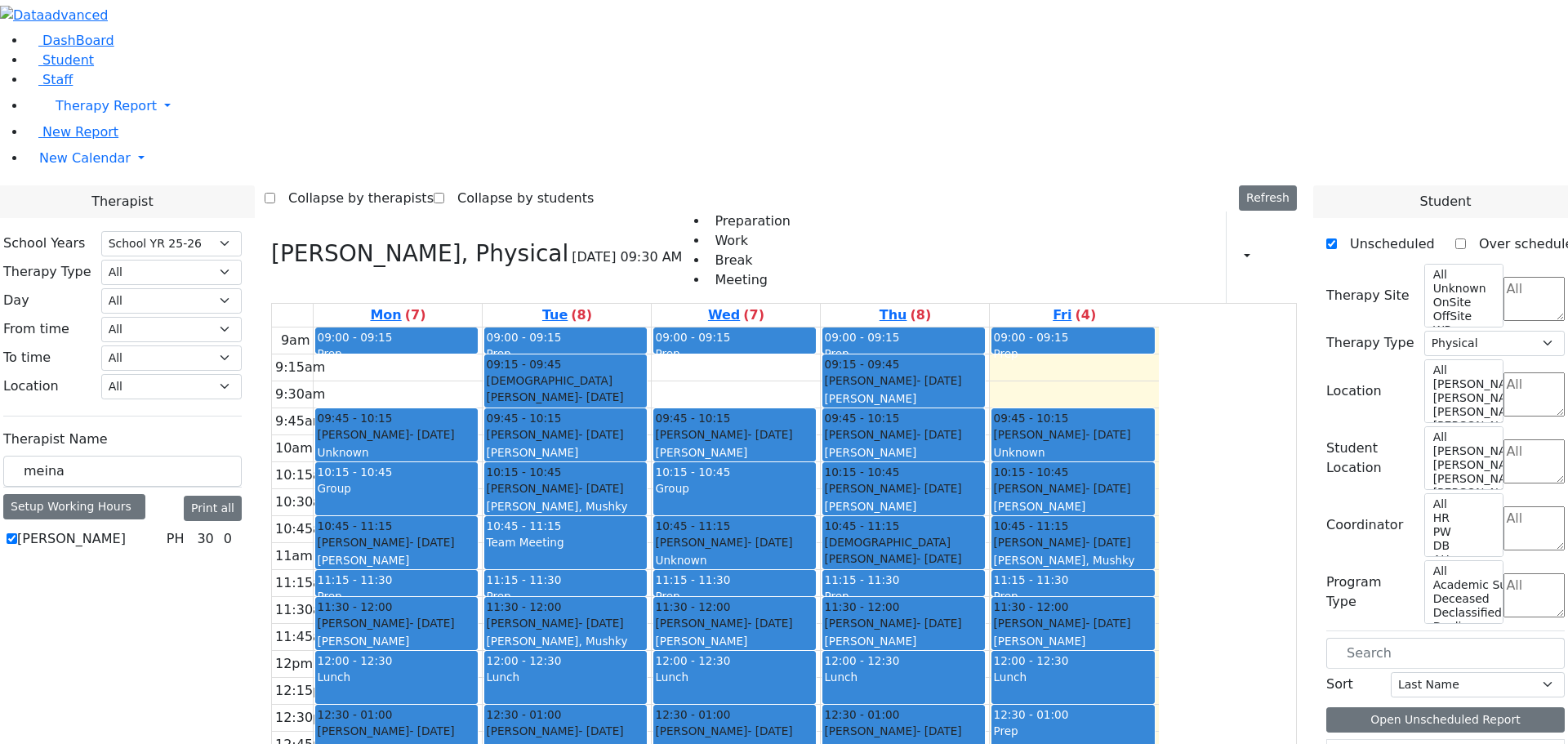
click at [960, 211] on div "Preparation Work Break Meeting Print Schedule Print All Print Info Print Pendin…" at bounding box center [990, 257] width 615 height 91
